Goal: Task Accomplishment & Management: Use online tool/utility

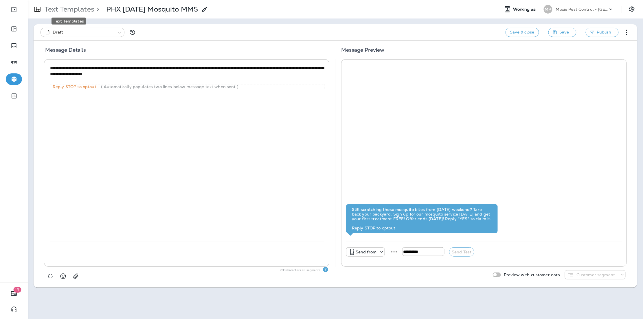
click at [78, 10] on p "Text Templates" at bounding box center [68, 9] width 52 height 9
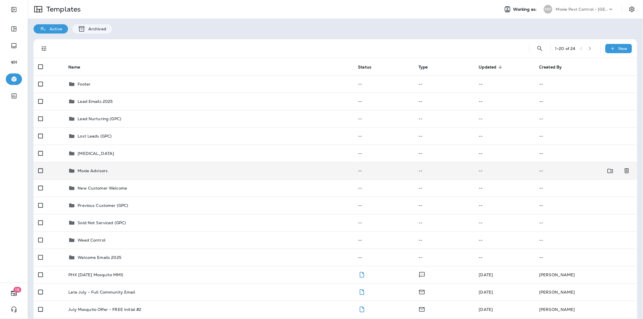
click at [111, 170] on div "Moxie Advisors" at bounding box center [208, 171] width 280 height 7
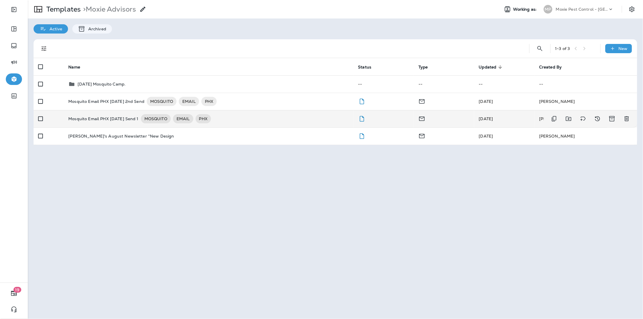
click at [126, 113] on td "Mosquito Email PHX [DATE] Send 1 MOSQUITO EMAIL PHX" at bounding box center [209, 118] width 290 height 17
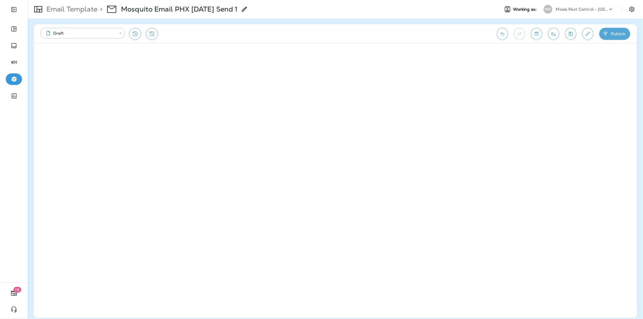
click at [553, 34] on icon "Send test email" at bounding box center [554, 34] width 6 height 6
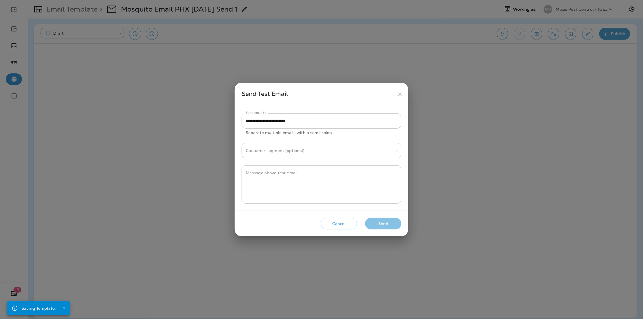
click at [374, 227] on button "Send" at bounding box center [383, 224] width 36 height 12
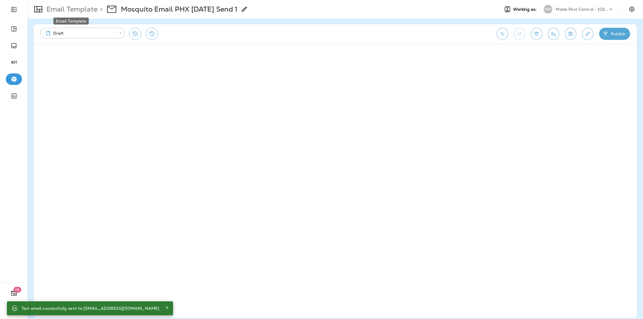
click at [72, 9] on p "Email Template" at bounding box center [71, 9] width 54 height 9
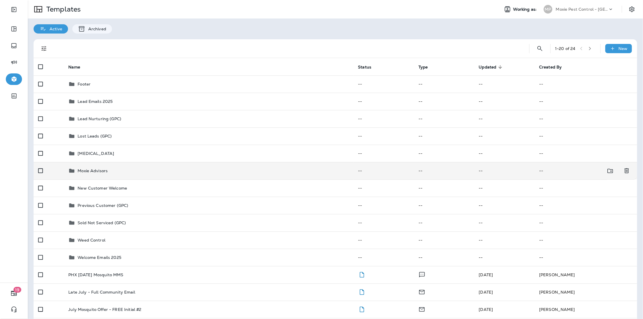
click at [202, 170] on div "Moxie Advisors" at bounding box center [208, 171] width 280 height 7
